Goal: Task Accomplishment & Management: Use online tool/utility

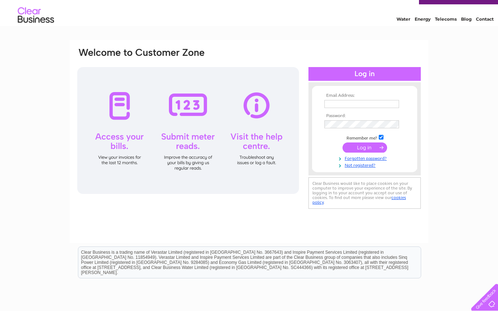
scroll to position [16, 0]
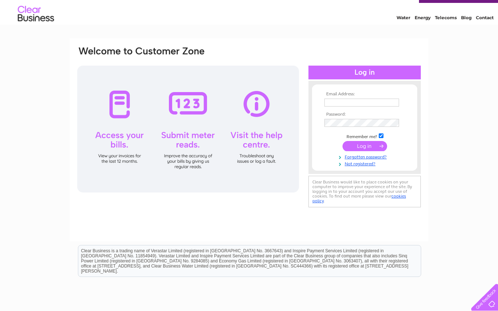
type input "treasurer@trubshawcross.co.uk"
click at [366, 145] on input "submit" at bounding box center [365, 146] width 45 height 10
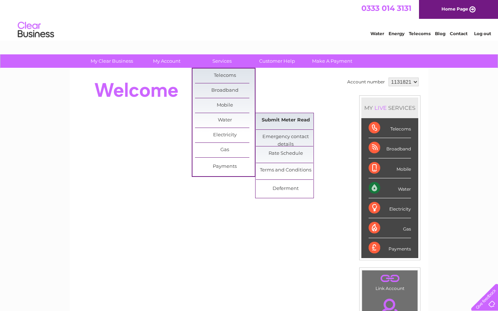
click at [286, 121] on link "Submit Meter Read" at bounding box center [286, 120] width 60 height 15
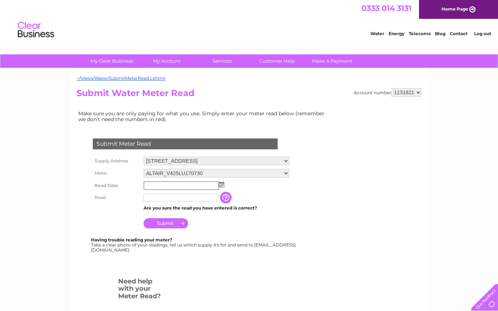
click at [168, 185] on input "text" at bounding box center [181, 185] width 75 height 9
click at [222, 185] on img at bounding box center [220, 184] width 5 height 6
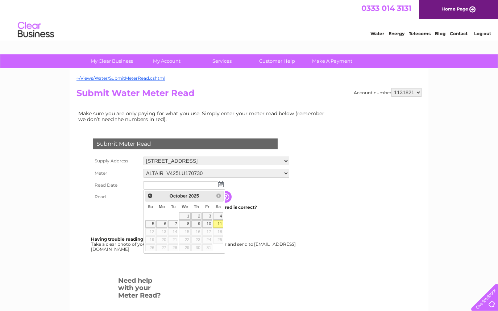
click at [218, 223] on link "11" at bounding box center [218, 223] width 10 height 7
type input "2025/10/11"
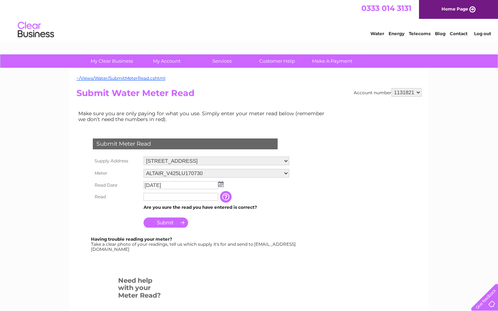
click at [166, 198] on input "text" at bounding box center [181, 197] width 75 height 8
type input "00063"
click at [166, 222] on input "Submit" at bounding box center [166, 223] width 45 height 10
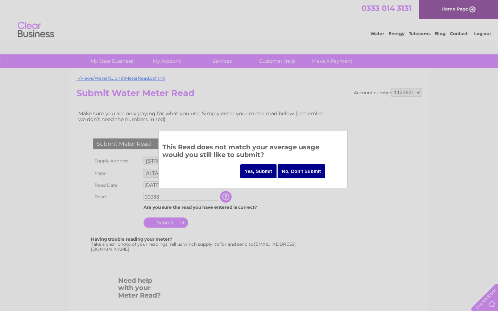
click at [254, 170] on input "Yes, Submit" at bounding box center [258, 171] width 36 height 14
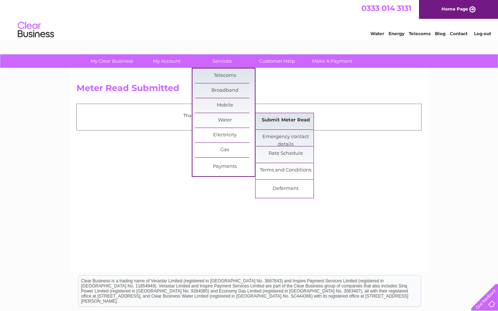
click at [298, 119] on link "Submit Meter Read" at bounding box center [286, 120] width 60 height 15
